Goal: Obtain resource: Obtain resource

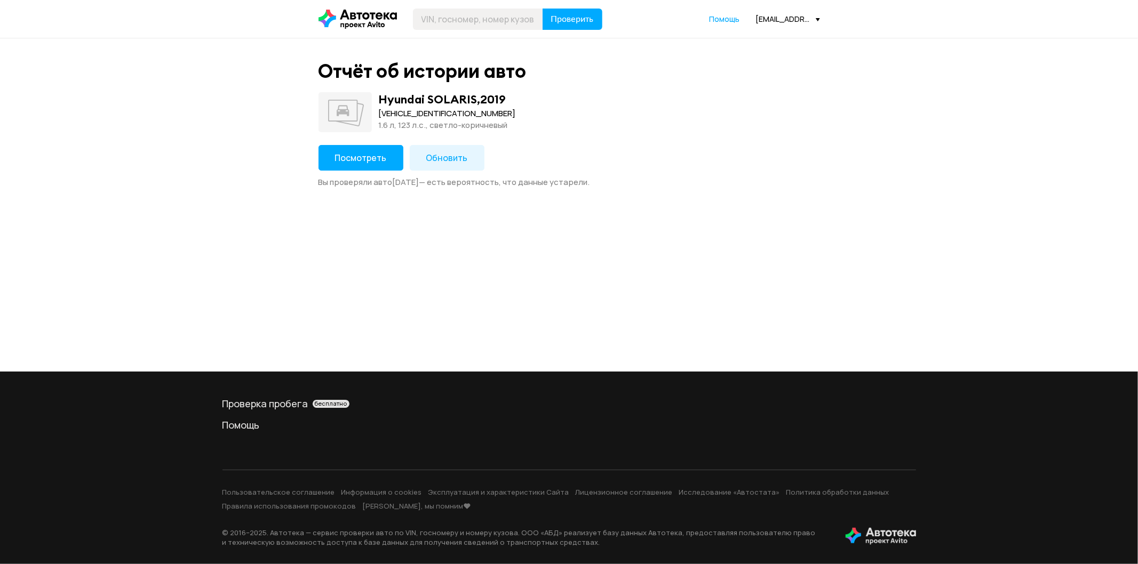
click at [364, 156] on span "Посмотреть" at bounding box center [361, 158] width 52 height 12
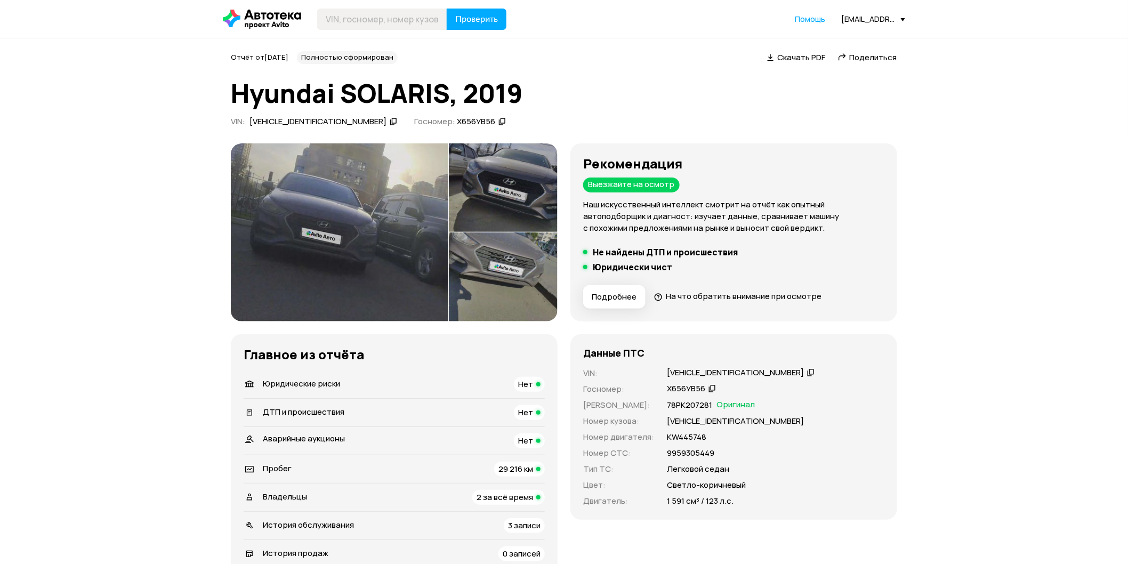
click at [706, 375] on div "[VEHICLE_IDENTIFICATION_NUMBER]" at bounding box center [735, 372] width 137 height 11
drag, startPoint x: 706, startPoint y: 374, endPoint x: 716, endPoint y: 381, distance: 12.4
click at [716, 381] on div "VIN : [VEHICLE_IDENTIFICATION_NUMBER]   Госномер : Х656УВ56   [PERSON_NAME] : 7…" at bounding box center [733, 437] width 301 height 140
click at [719, 375] on div "[VEHICLE_IDENTIFICATION_NUMBER]" at bounding box center [735, 372] width 137 height 11
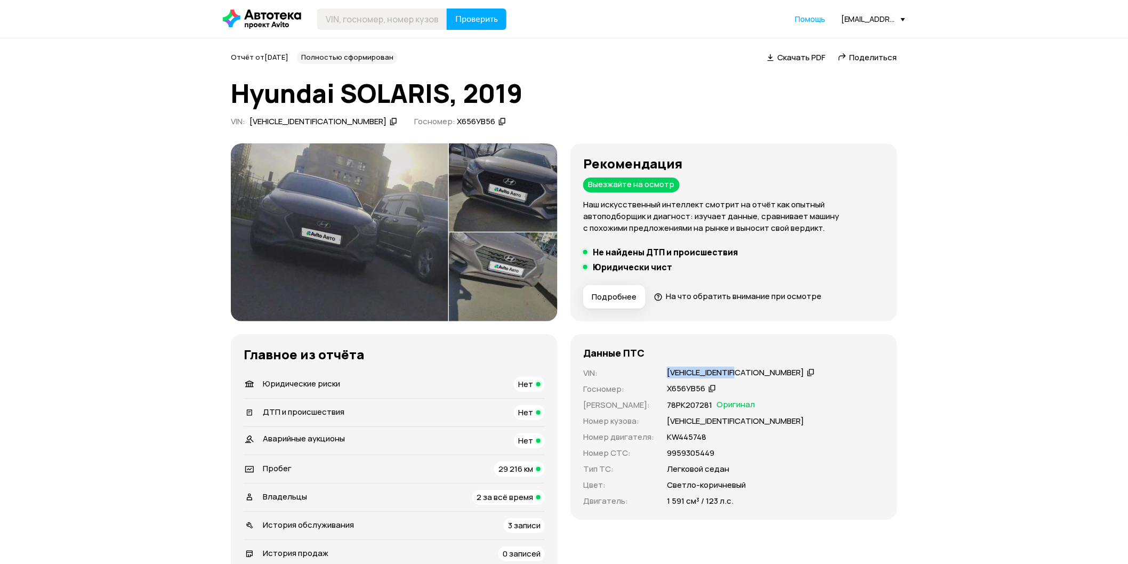
click at [719, 375] on div "[VEHICLE_IDENTIFICATION_NUMBER]" at bounding box center [735, 372] width 137 height 11
copy div "[VEHICLE_IDENTIFICATION_NUMBER]"
